Goal: Information Seeking & Learning: Understand process/instructions

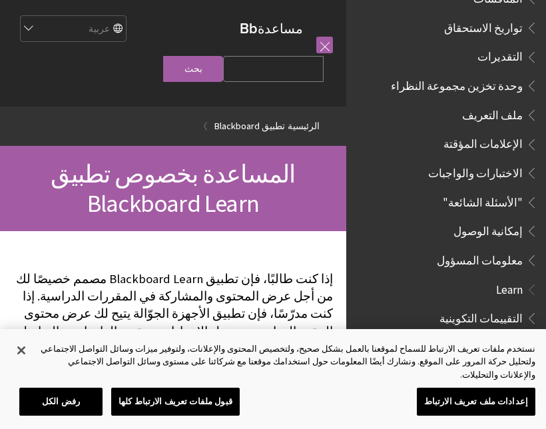
scroll to position [609, 0]
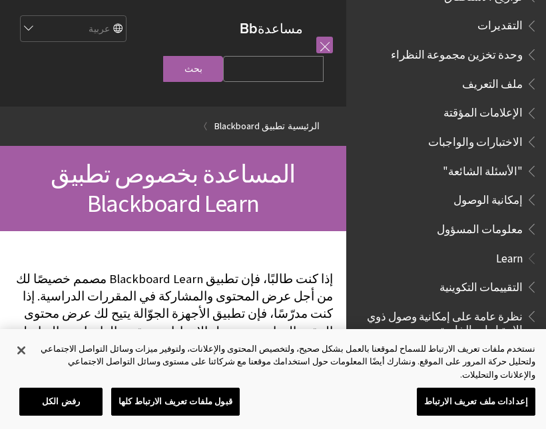
click at [495, 188] on span "إمكانية الوصول" at bounding box center [487, 197] width 69 height 18
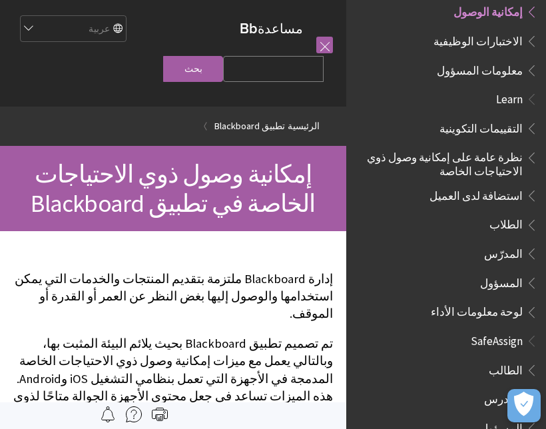
scroll to position [795, 0]
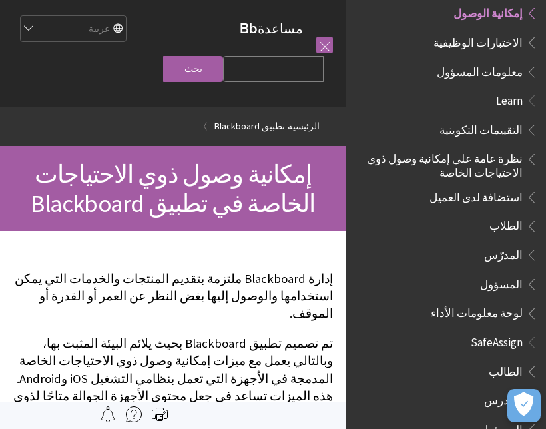
click at [479, 61] on span "معلومات المسؤول" at bounding box center [480, 70] width 86 height 18
click at [488, 61] on span "معلومات المسؤول" at bounding box center [480, 70] width 86 height 18
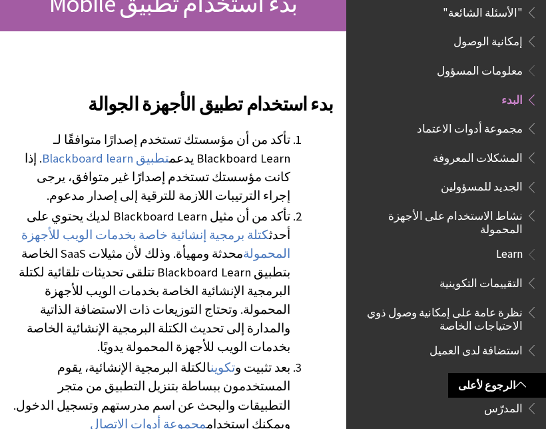
scroll to position [766, 0]
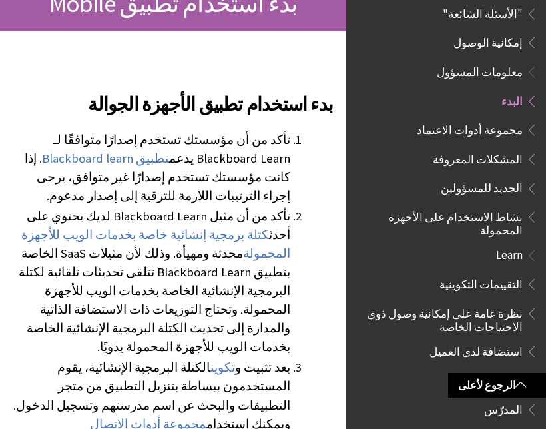
click at [495, 31] on span "إمكانية الوصول" at bounding box center [487, 40] width 69 height 18
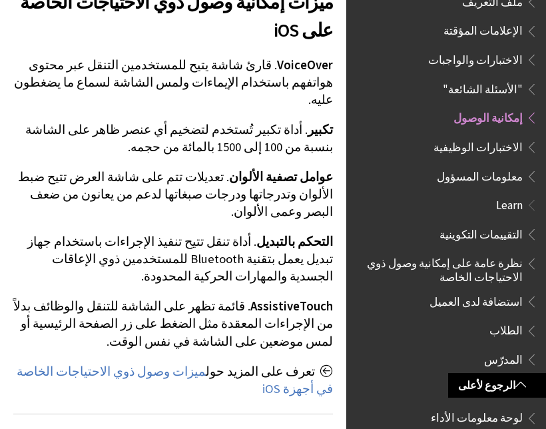
scroll to position [679, 0]
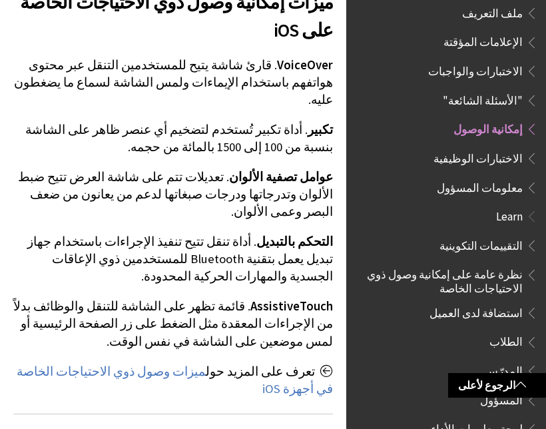
click at [489, 176] on span "معلومات المسؤول" at bounding box center [480, 185] width 86 height 18
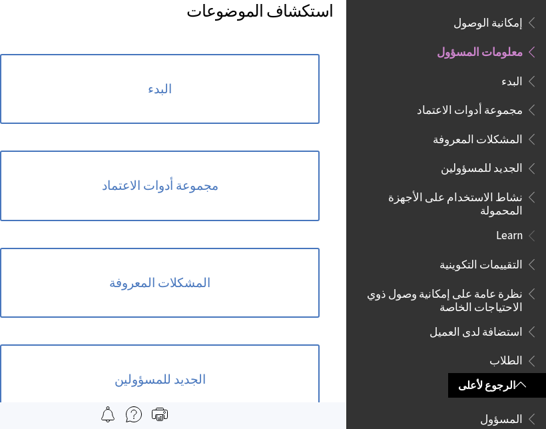
scroll to position [323, 0]
click at [224, 99] on link "البدء" at bounding box center [160, 90] width 320 height 71
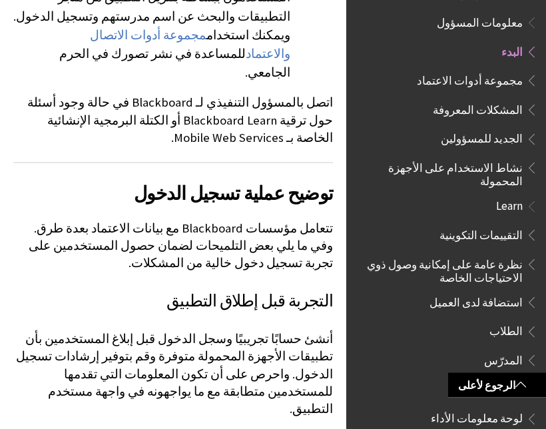
scroll to position [569, 0]
